Goal: Find contact information: Find contact information

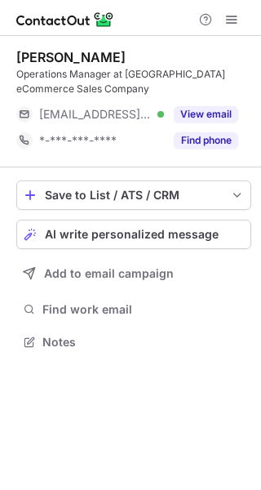
scroll to position [331, 261]
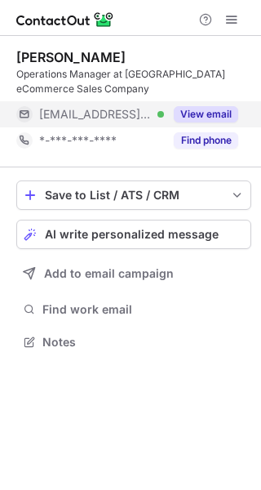
click at [211, 112] on button "View email" at bounding box center [206, 114] width 64 height 16
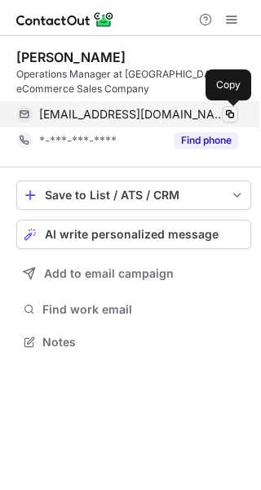
click at [229, 109] on span at bounding box center [230, 114] width 13 height 13
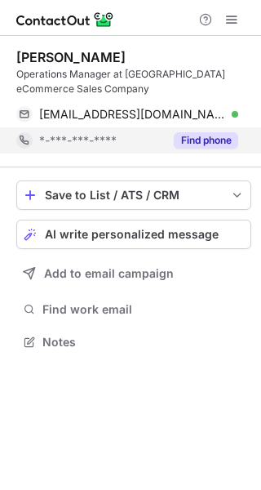
click at [206, 140] on button "Find phone" at bounding box center [206, 140] width 64 height 16
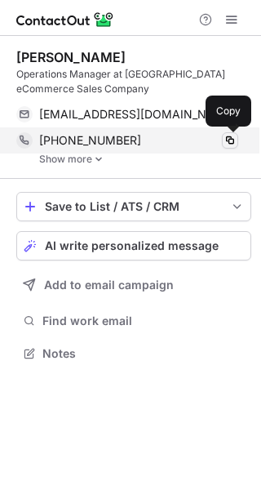
click at [233, 146] on span at bounding box center [230, 140] width 13 height 13
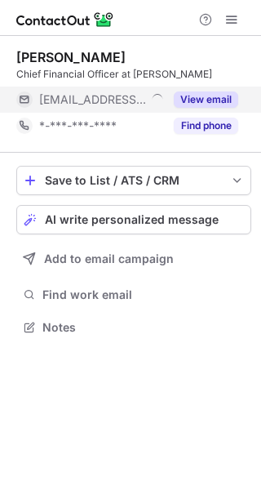
scroll to position [316, 261]
click at [210, 100] on button "View email" at bounding box center [206, 99] width 64 height 16
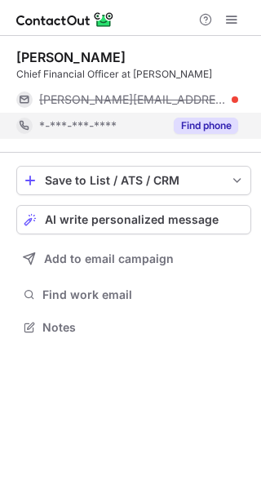
click at [206, 130] on button "Find phone" at bounding box center [206, 126] width 64 height 16
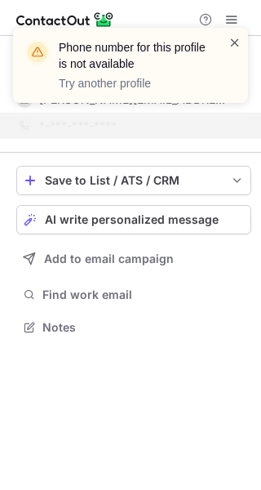
click at [234, 40] on span at bounding box center [235, 42] width 13 height 16
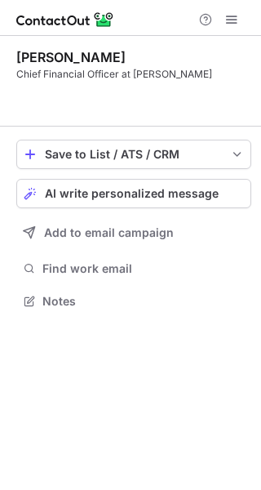
scroll to position [264, 261]
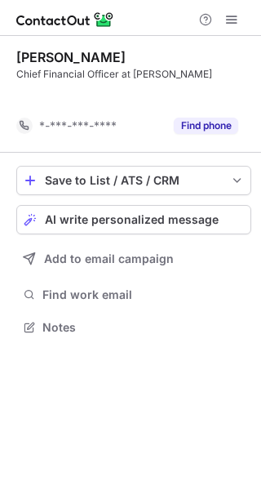
scroll to position [290, 261]
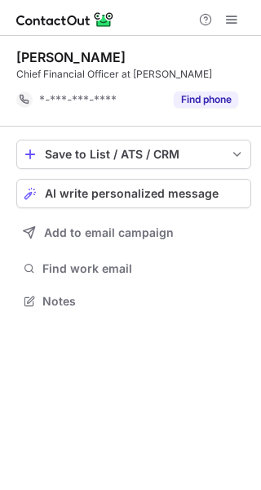
drag, startPoint x: 20, startPoint y: 54, endPoint x: 133, endPoint y: 60, distance: 113.6
click at [133, 60] on div "Jolanda Poots-Bijl" at bounding box center [133, 57] width 235 height 16
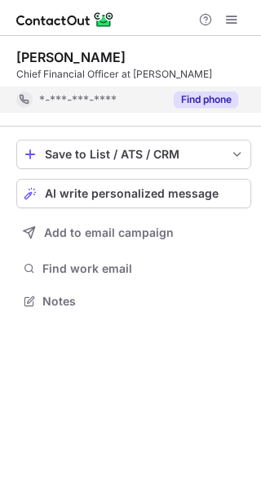
copy div "Jolanda Poots-Bijl"
